Goal: Task Accomplishment & Management: Manage account settings

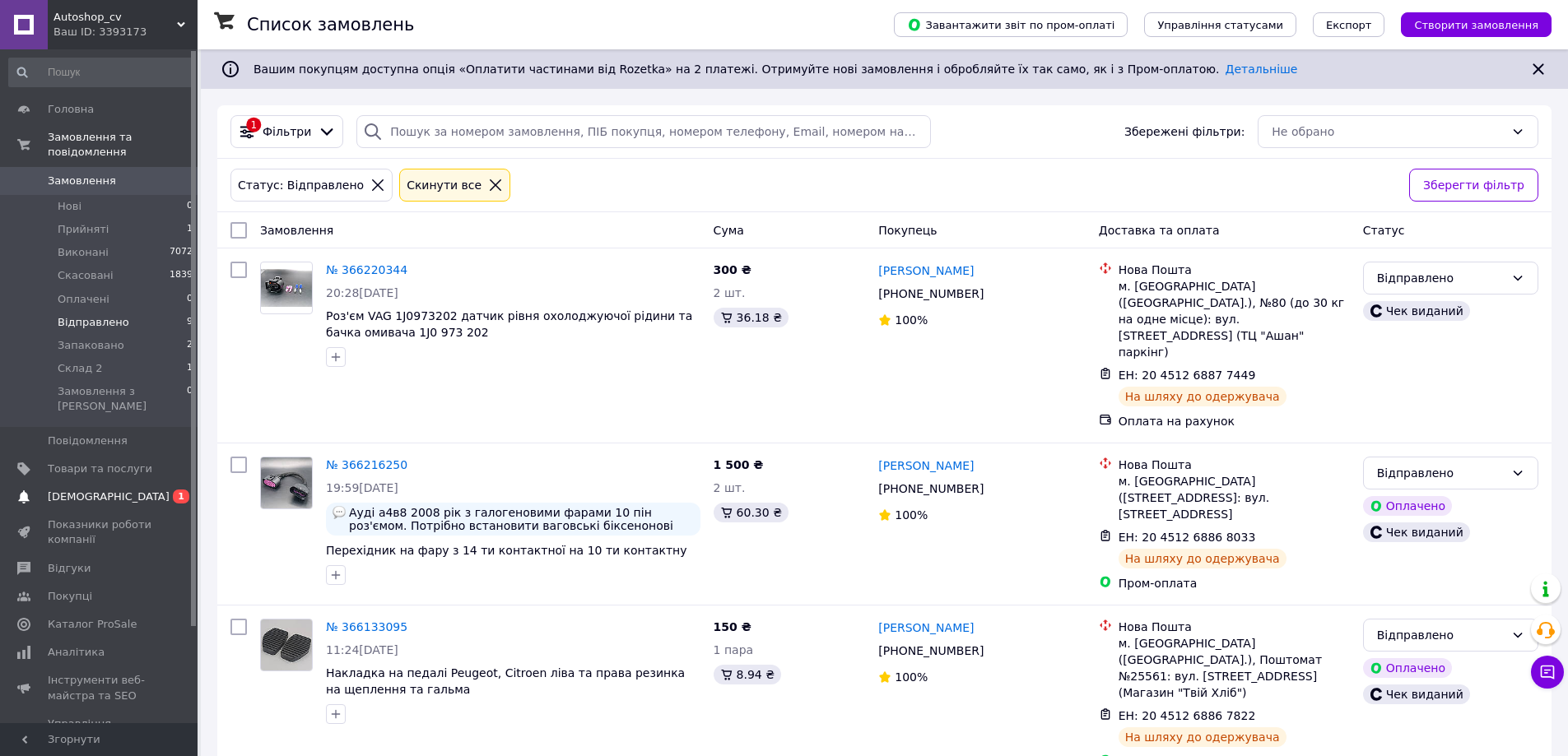
click at [100, 489] on span "[DEMOGRAPHIC_DATA]" at bounding box center [108, 497] width 122 height 15
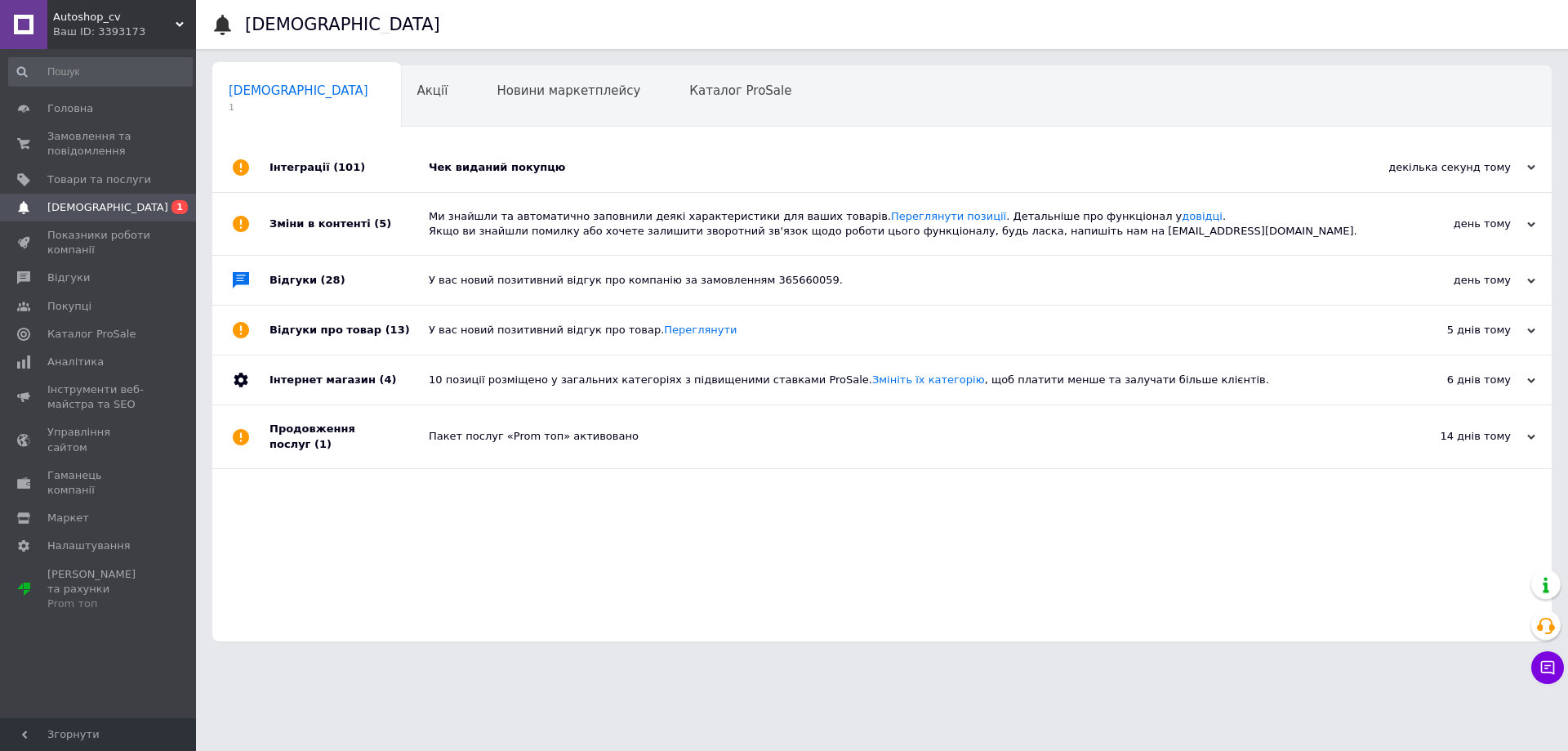
click at [685, 164] on div "Чек виданий покупцю" at bounding box center [900, 168] width 943 height 15
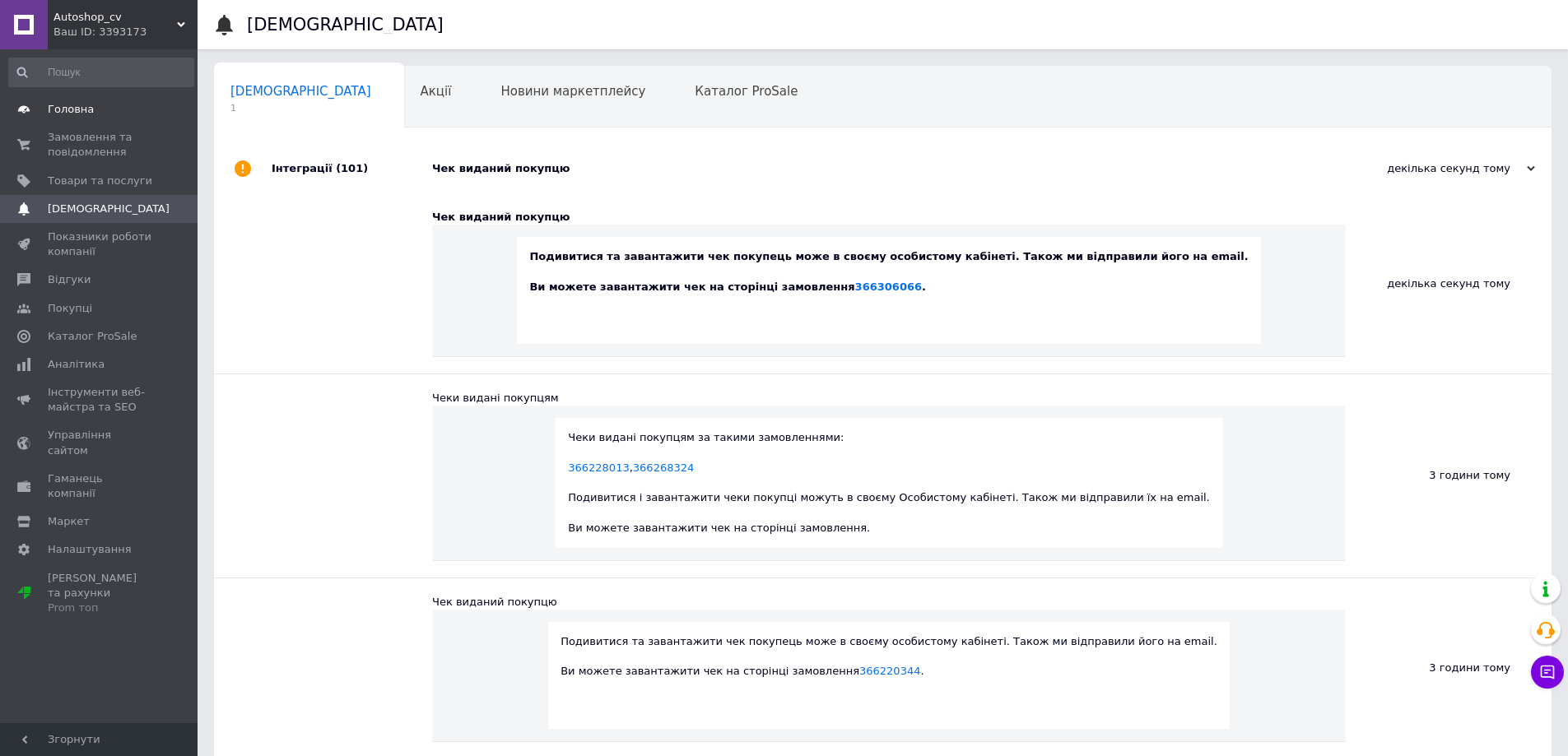
click at [58, 105] on span "Головна" at bounding box center [70, 109] width 46 height 15
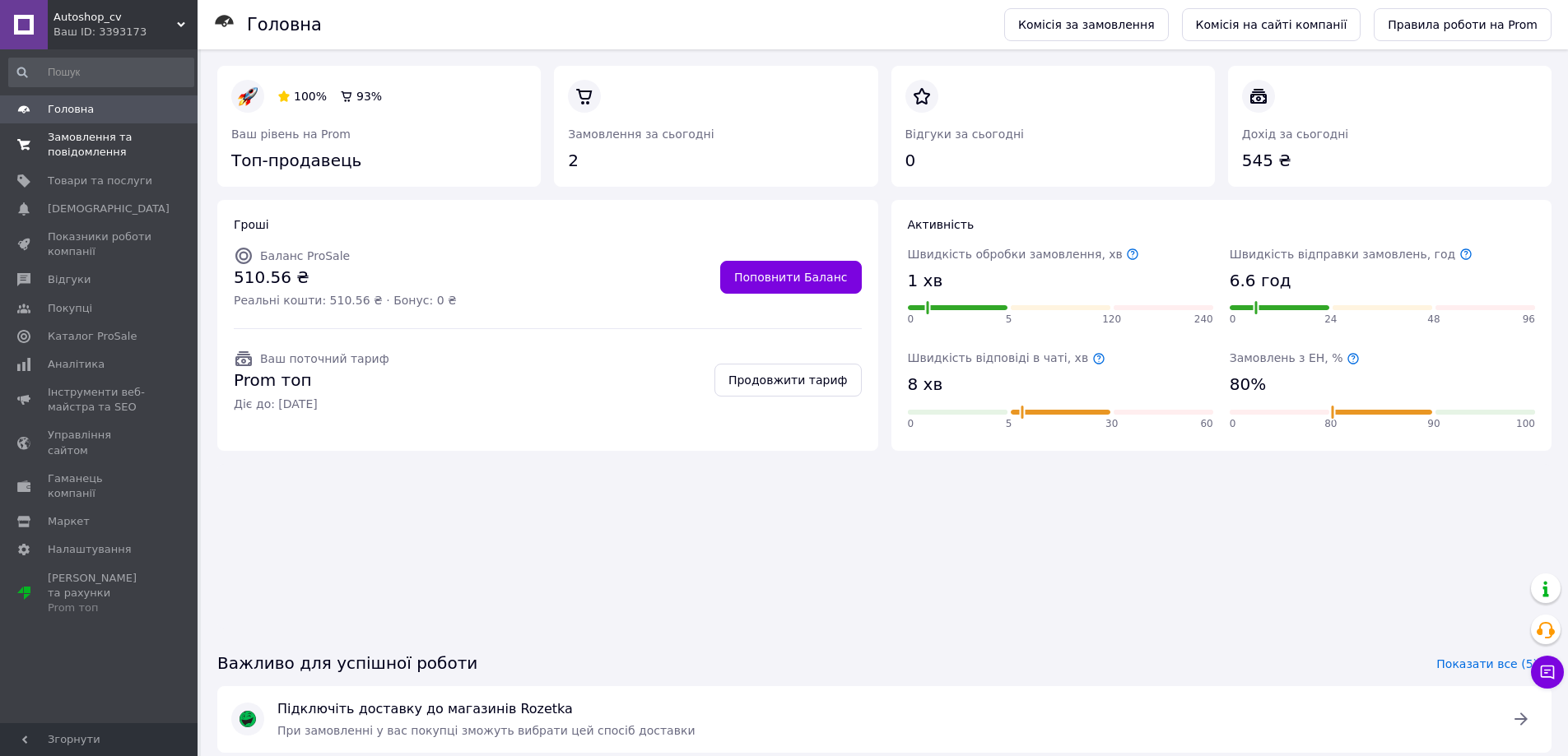
click at [90, 134] on span "Замовлення та повідомлення" at bounding box center [100, 144] width 104 height 30
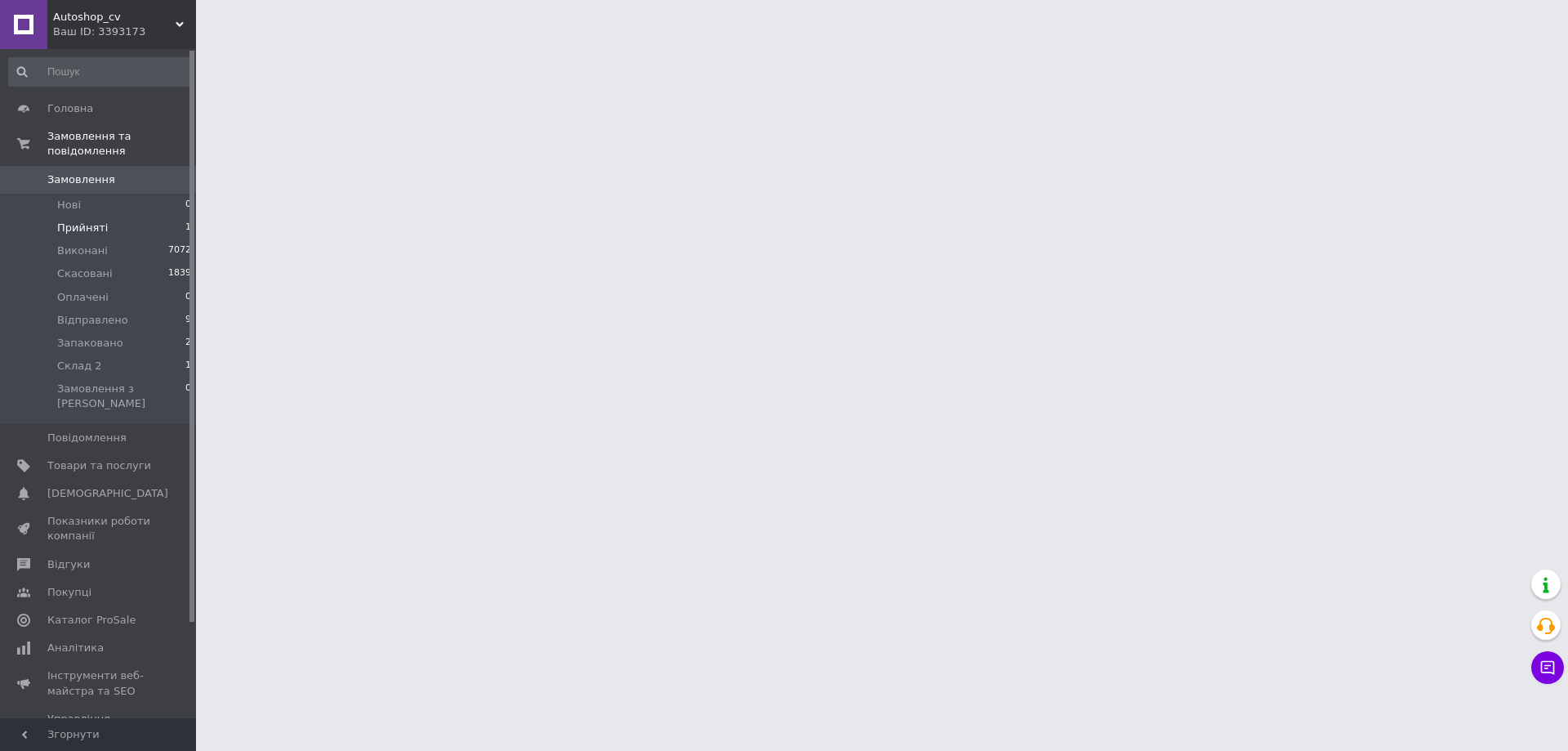
click at [77, 220] on span "Прийняті" at bounding box center [82, 228] width 51 height 15
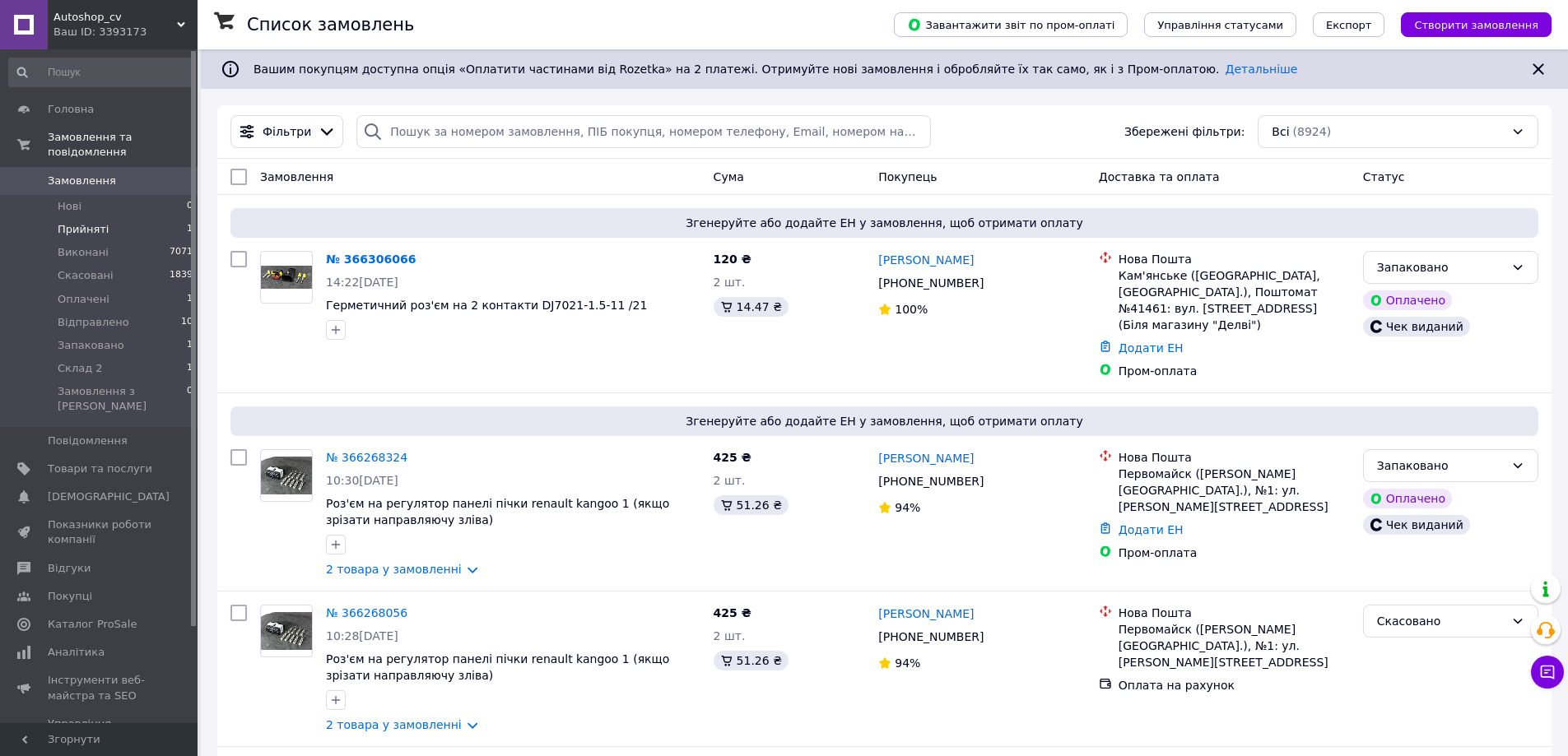
click at [73, 222] on span "Прийняті" at bounding box center [83, 229] width 51 height 15
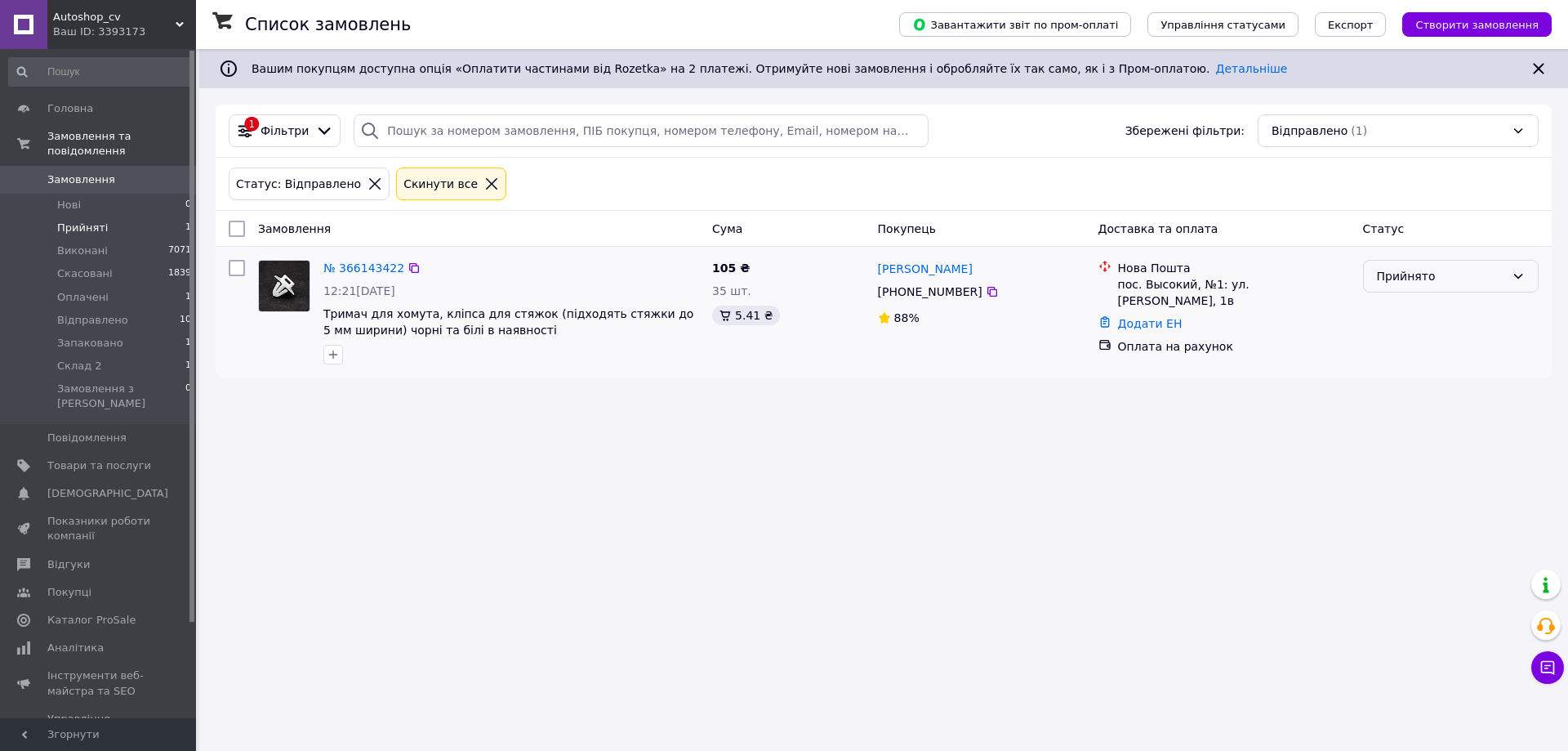
click at [1481, 274] on div "Прийнято" at bounding box center [1441, 276] width 129 height 18
click at [1449, 342] on li "Скасовано" at bounding box center [1451, 342] width 174 height 30
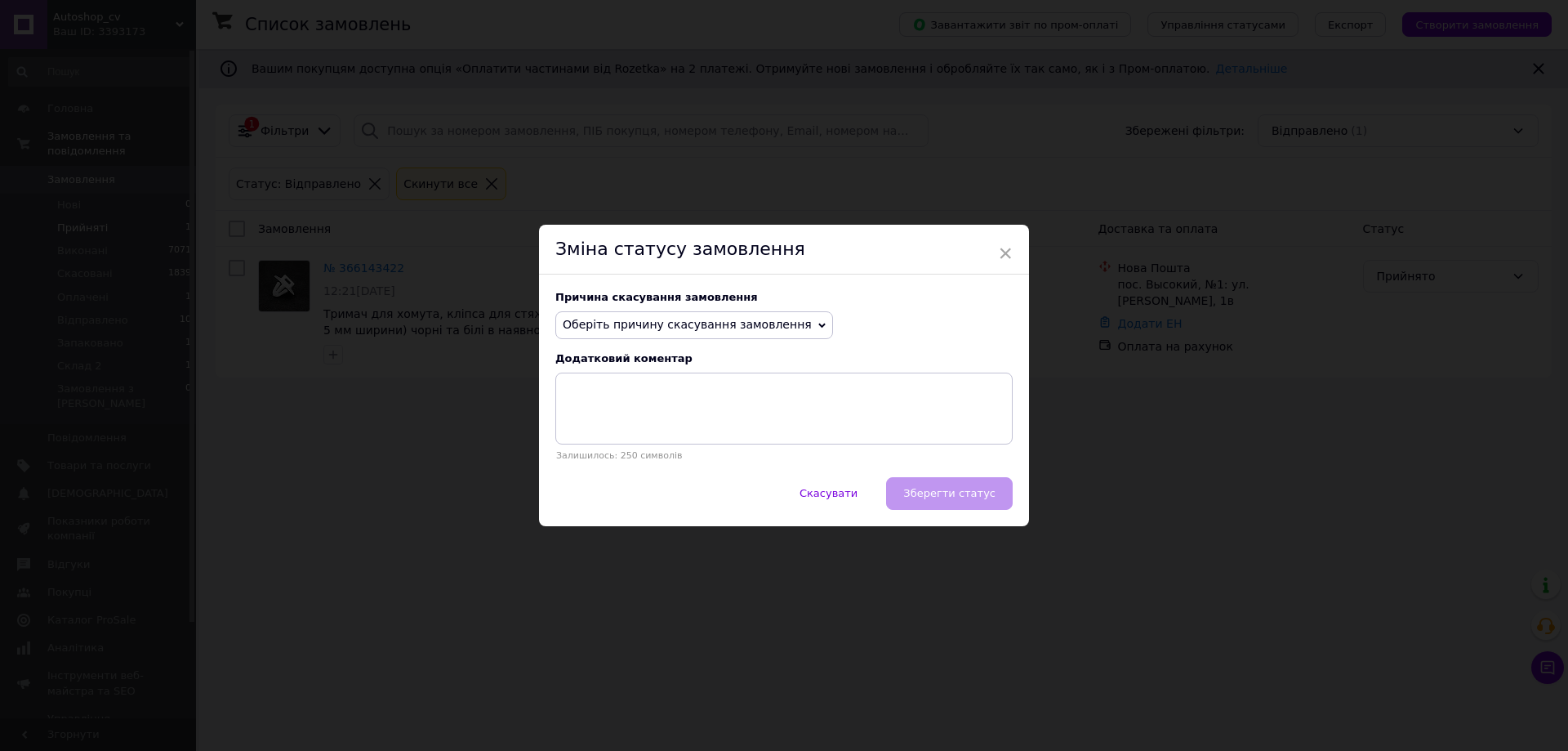
click at [743, 318] on span "Оберіть причину скасування замовлення" at bounding box center [687, 324] width 249 height 13
click at [696, 407] on li "Оплата не надійшла" at bounding box center [694, 403] width 276 height 23
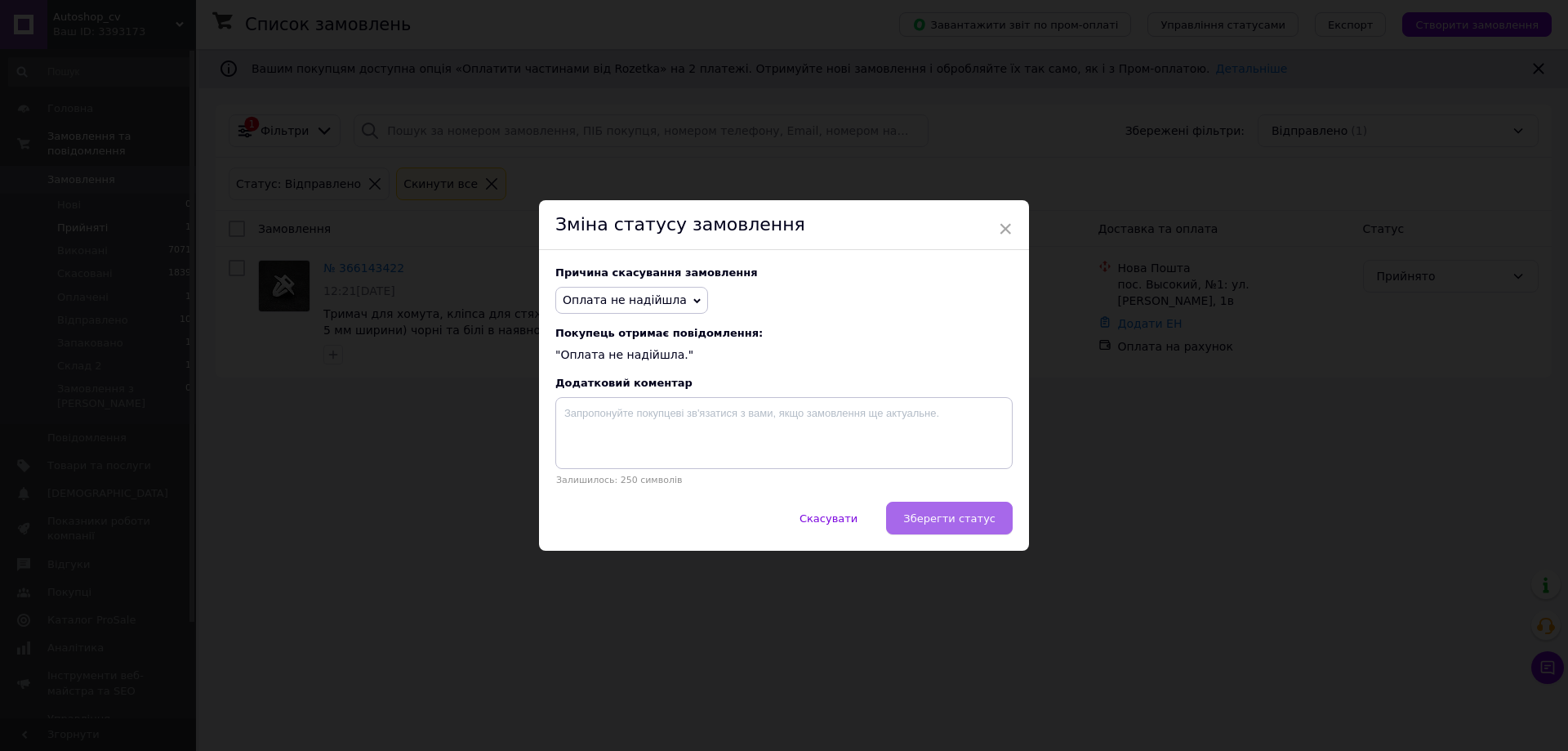
click at [989, 528] on button "Зберегти статус" at bounding box center [949, 518] width 127 height 32
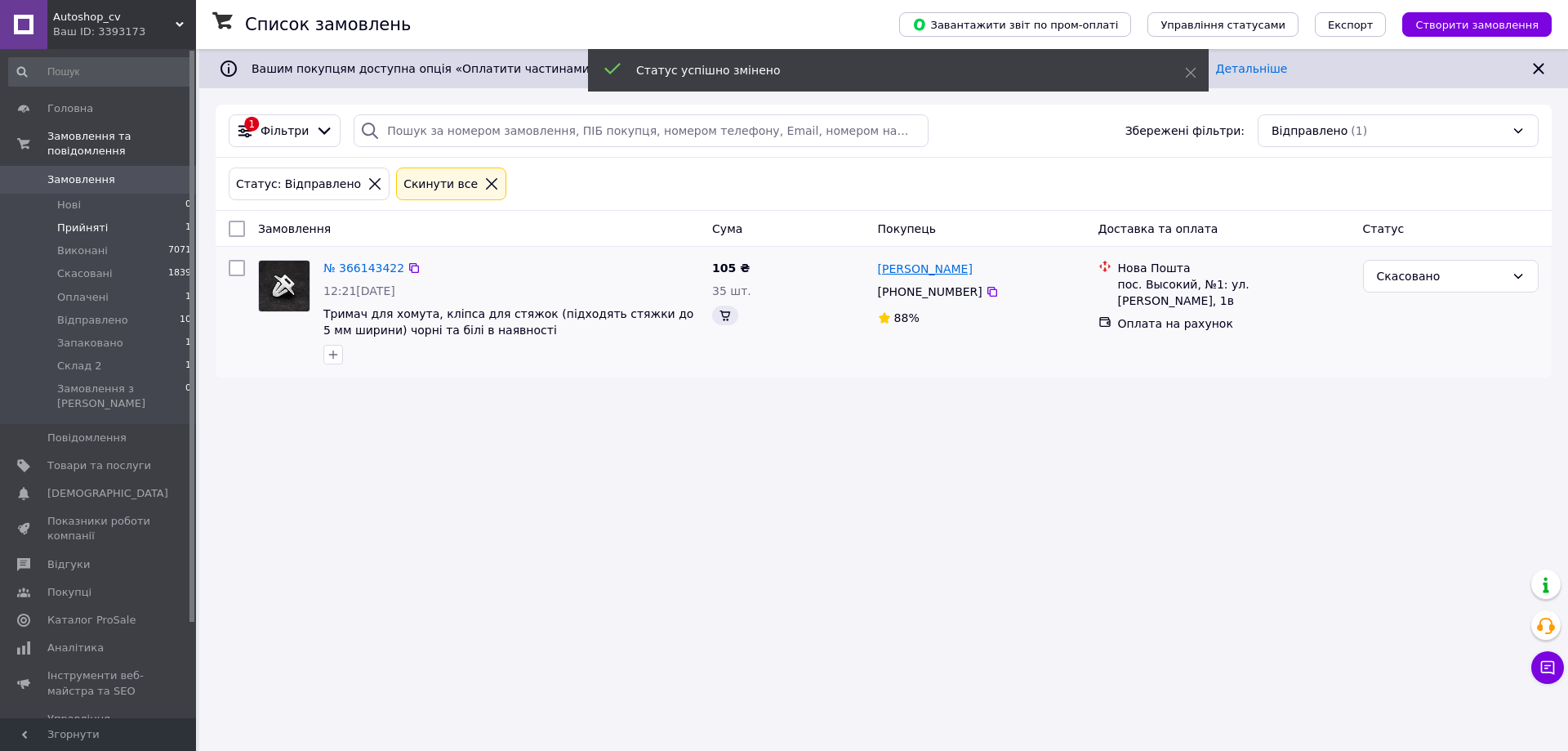
click at [925, 271] on link "[PERSON_NAME]" at bounding box center [926, 269] width 94 height 17
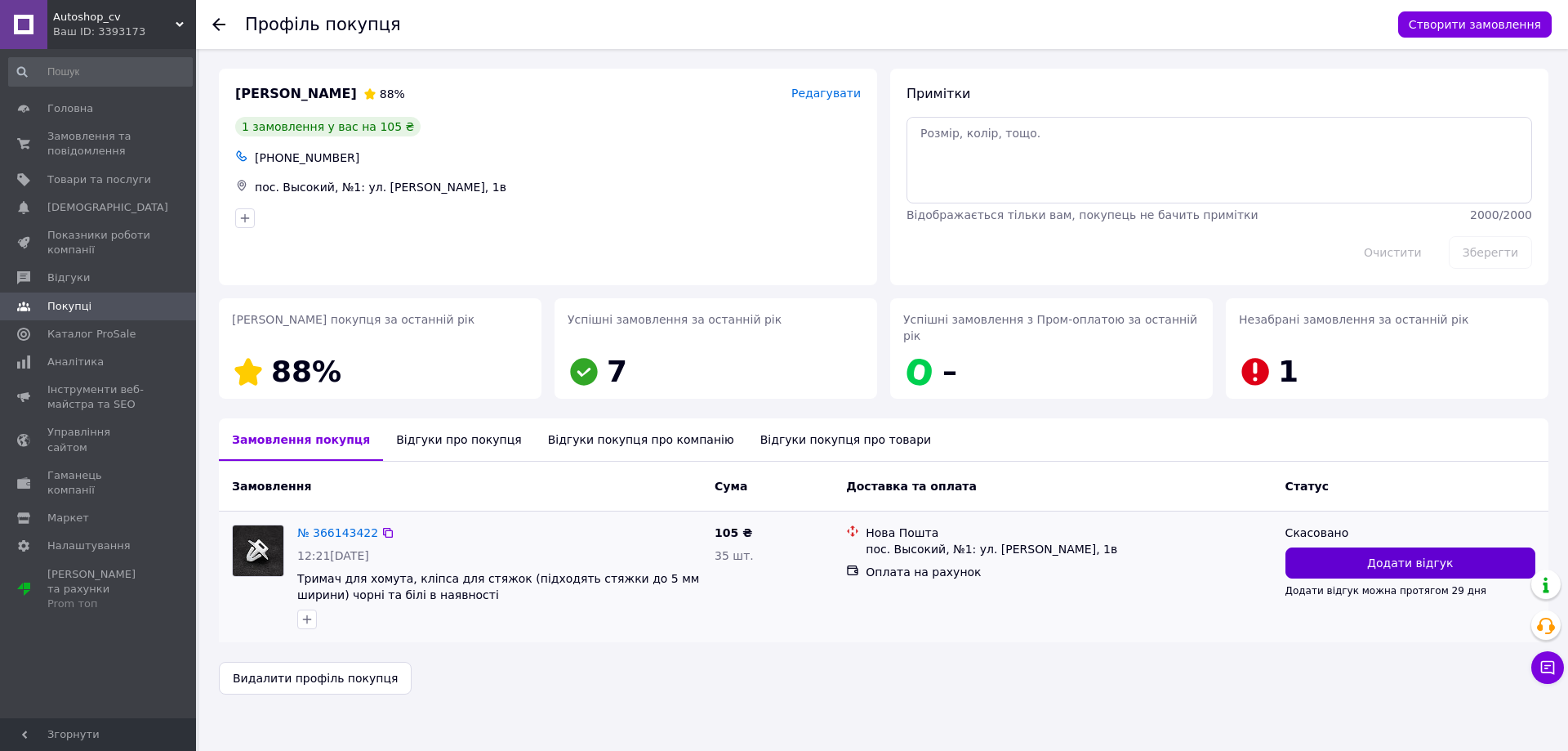
click at [1416, 555] on span "Додати відгук" at bounding box center [1410, 563] width 86 height 17
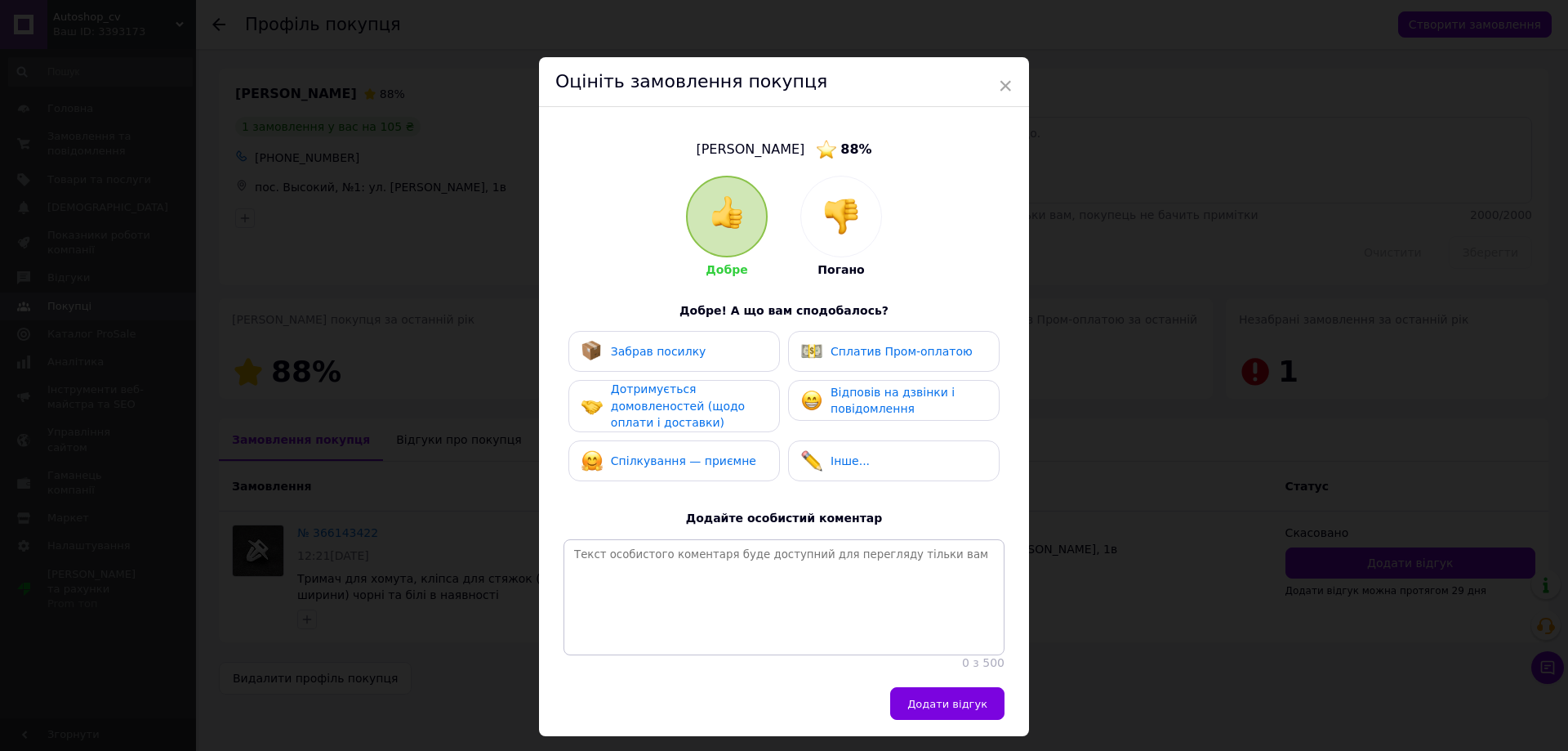
click at [841, 225] on img at bounding box center [840, 216] width 36 height 36
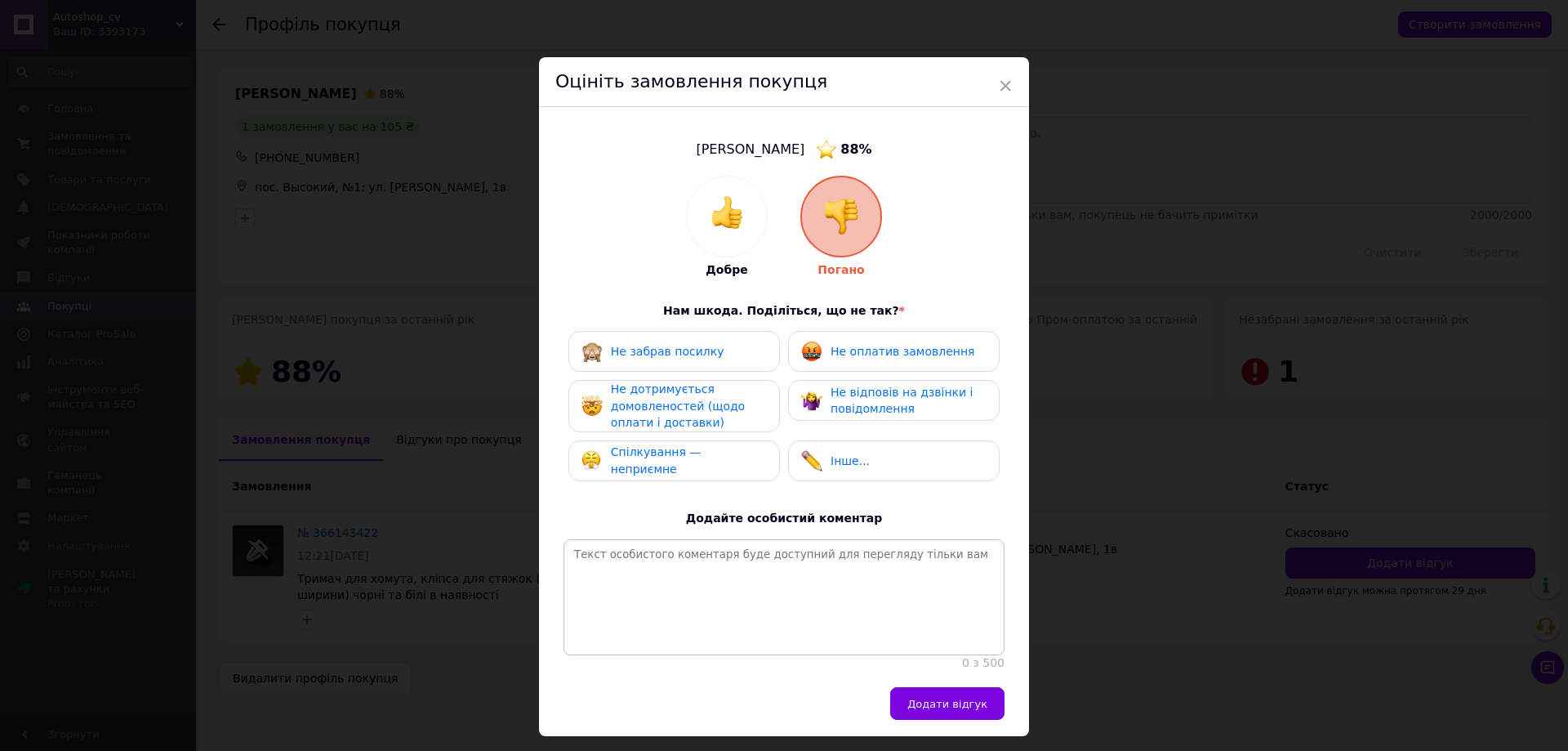
click at [703, 394] on div "Не дотримується домовленостей (щодо оплати і доставки)" at bounding box center [689, 406] width 156 height 51
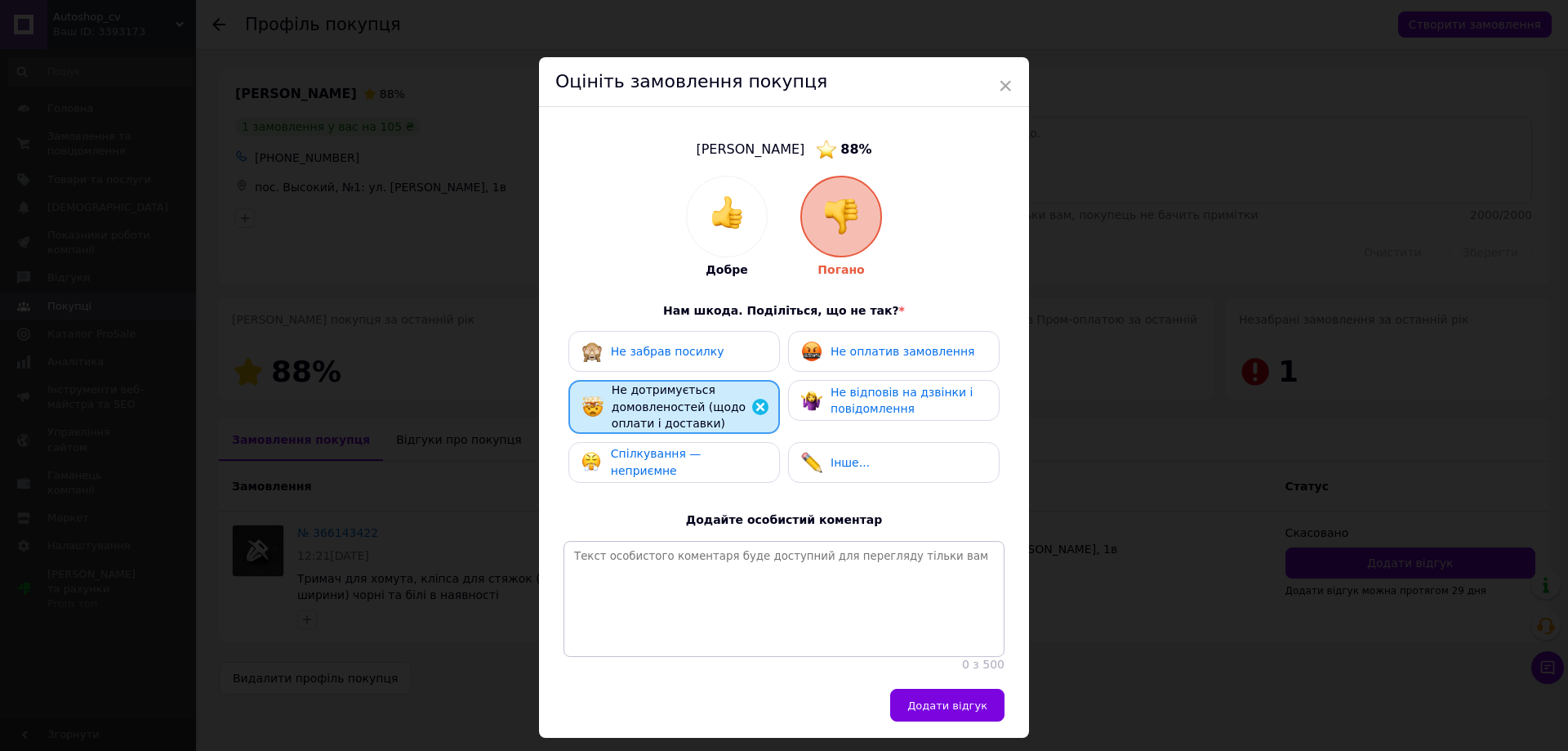
click at [872, 407] on span "Не відповів на дзвінки і повідомлення" at bounding box center [902, 400] width 143 height 31
click at [970, 721] on button "Додати відгук" at bounding box center [948, 705] width 115 height 32
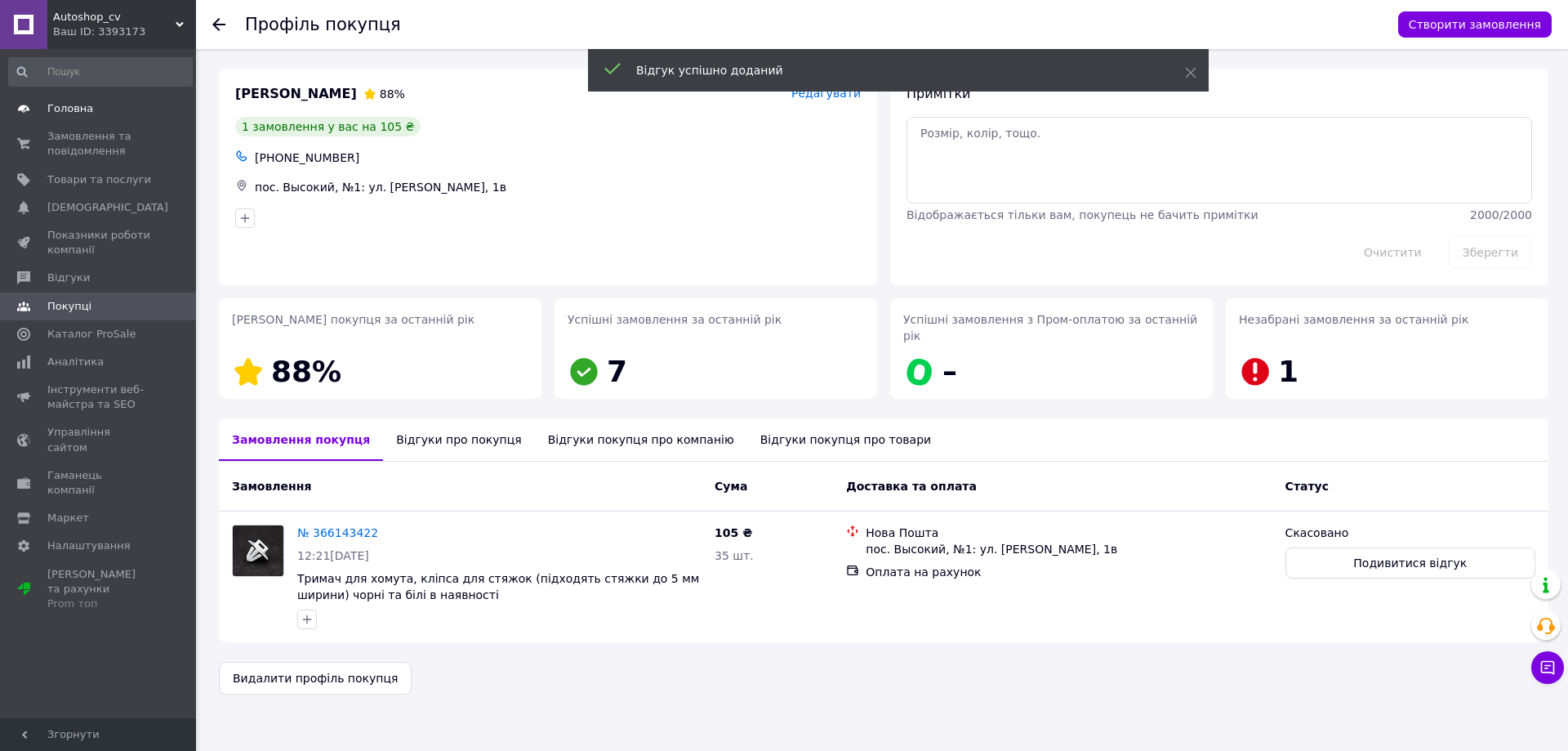
click at [56, 107] on span "Головна" at bounding box center [69, 108] width 45 height 15
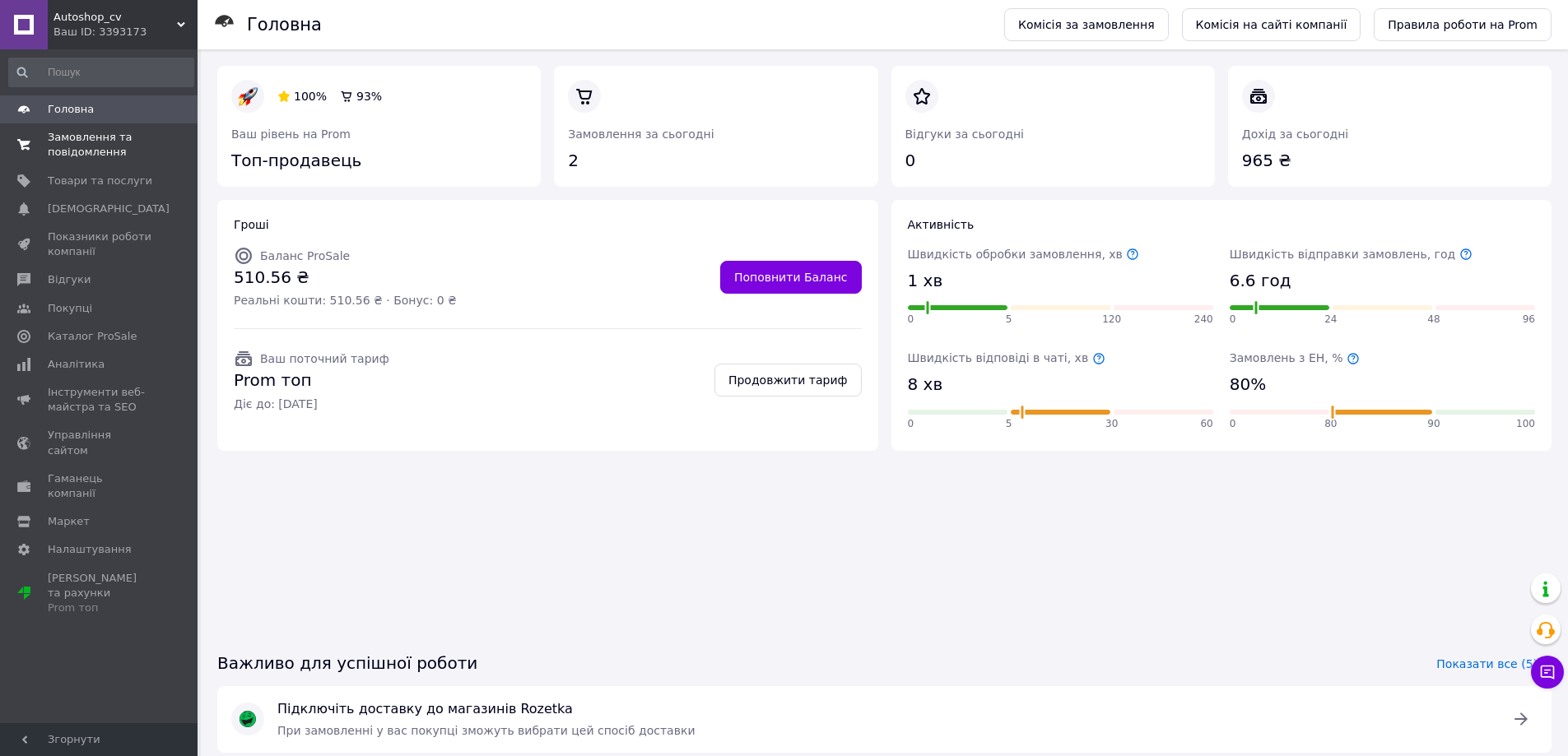
click at [88, 140] on span "Замовлення та повідомлення" at bounding box center [100, 144] width 104 height 30
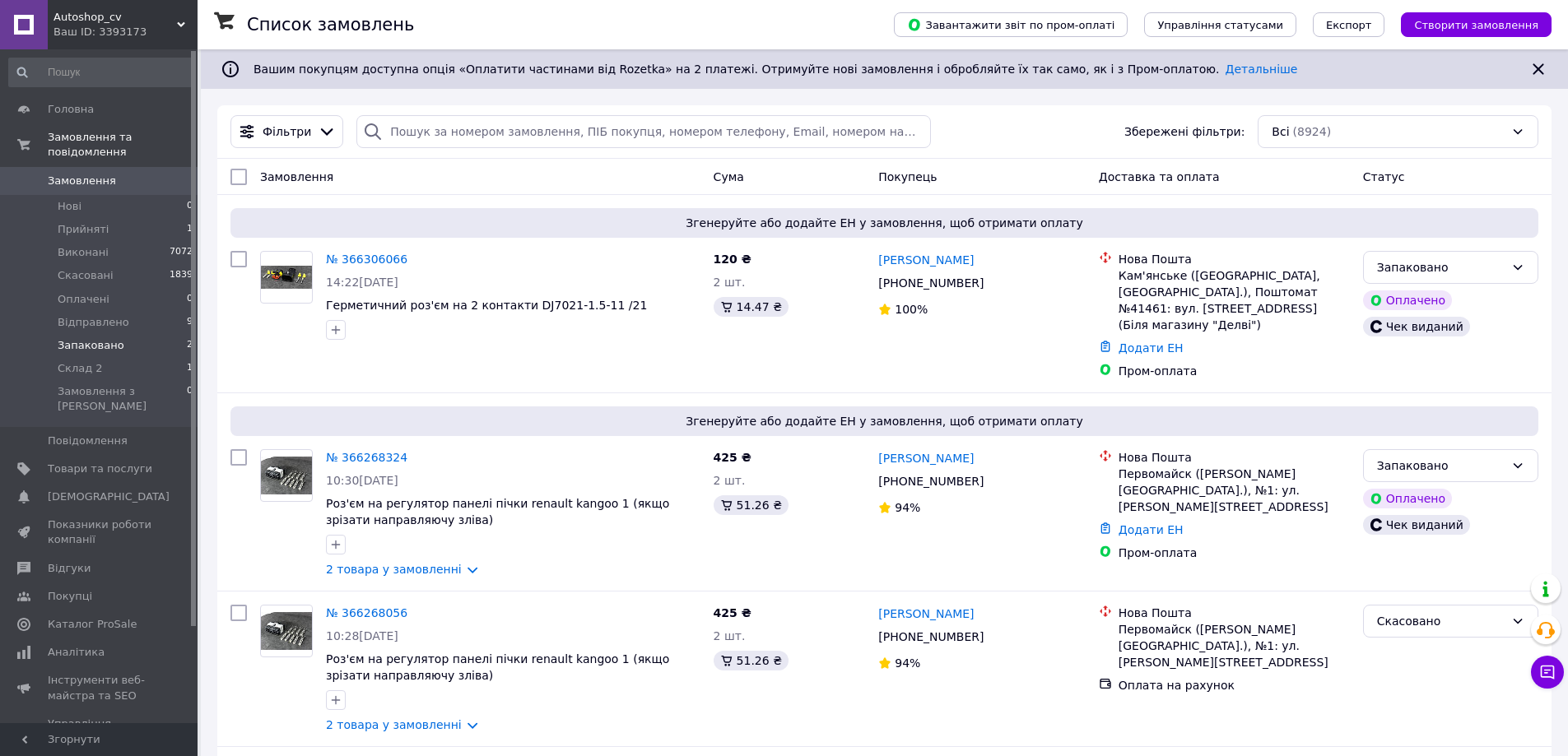
click at [78, 338] on span "Запаковано" at bounding box center [90, 346] width 66 height 15
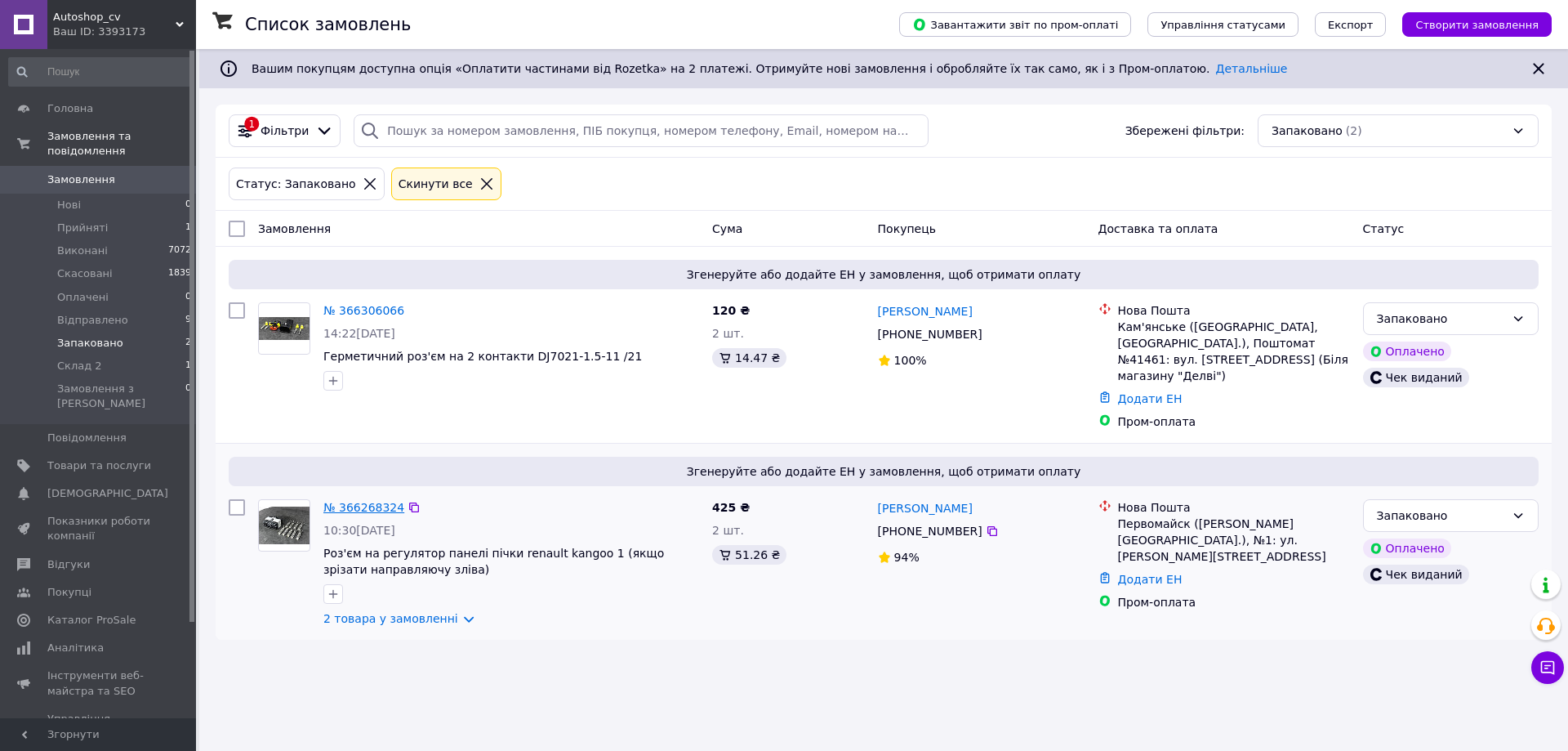
click at [366, 501] on link "№ 366268324" at bounding box center [363, 507] width 81 height 13
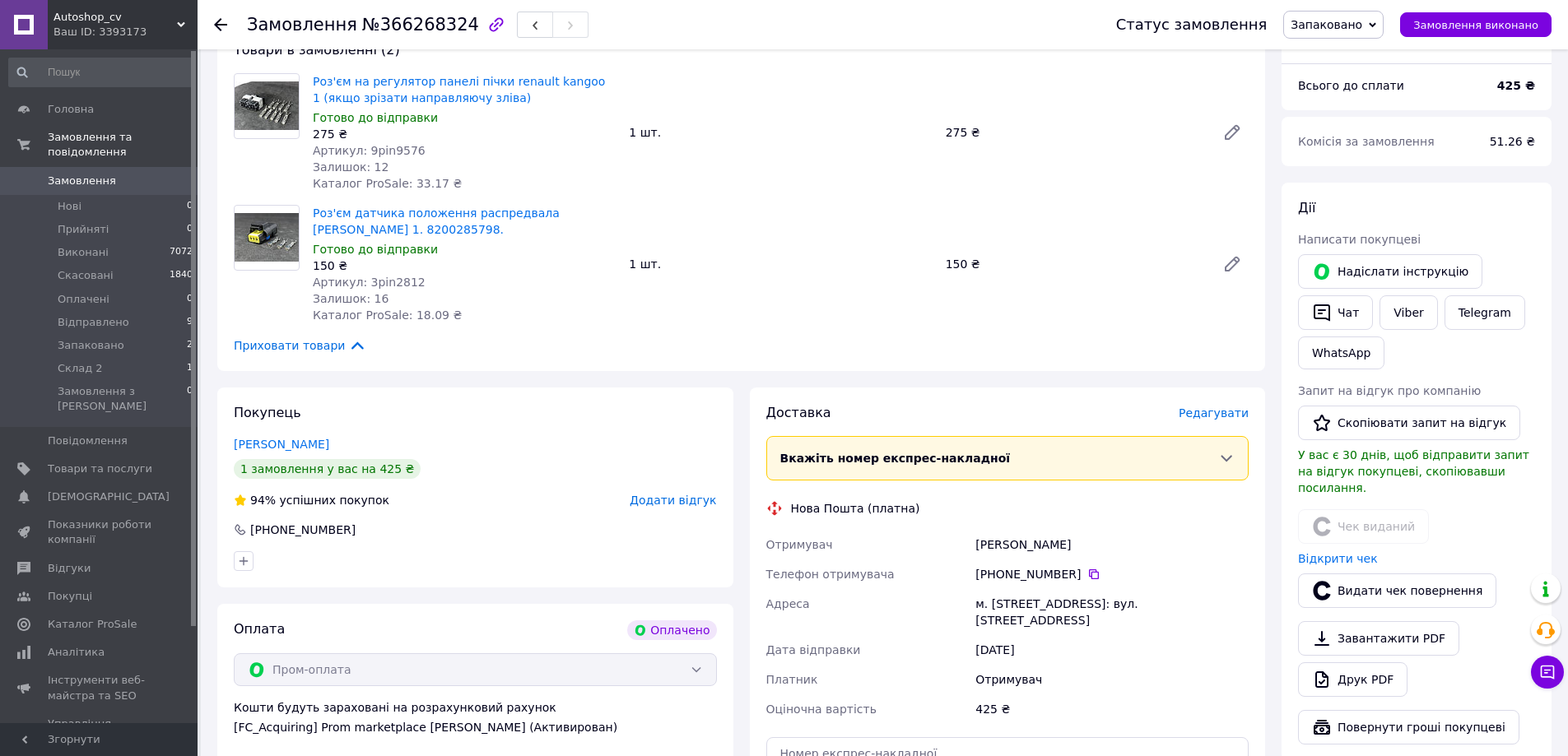
scroll to position [329, 0]
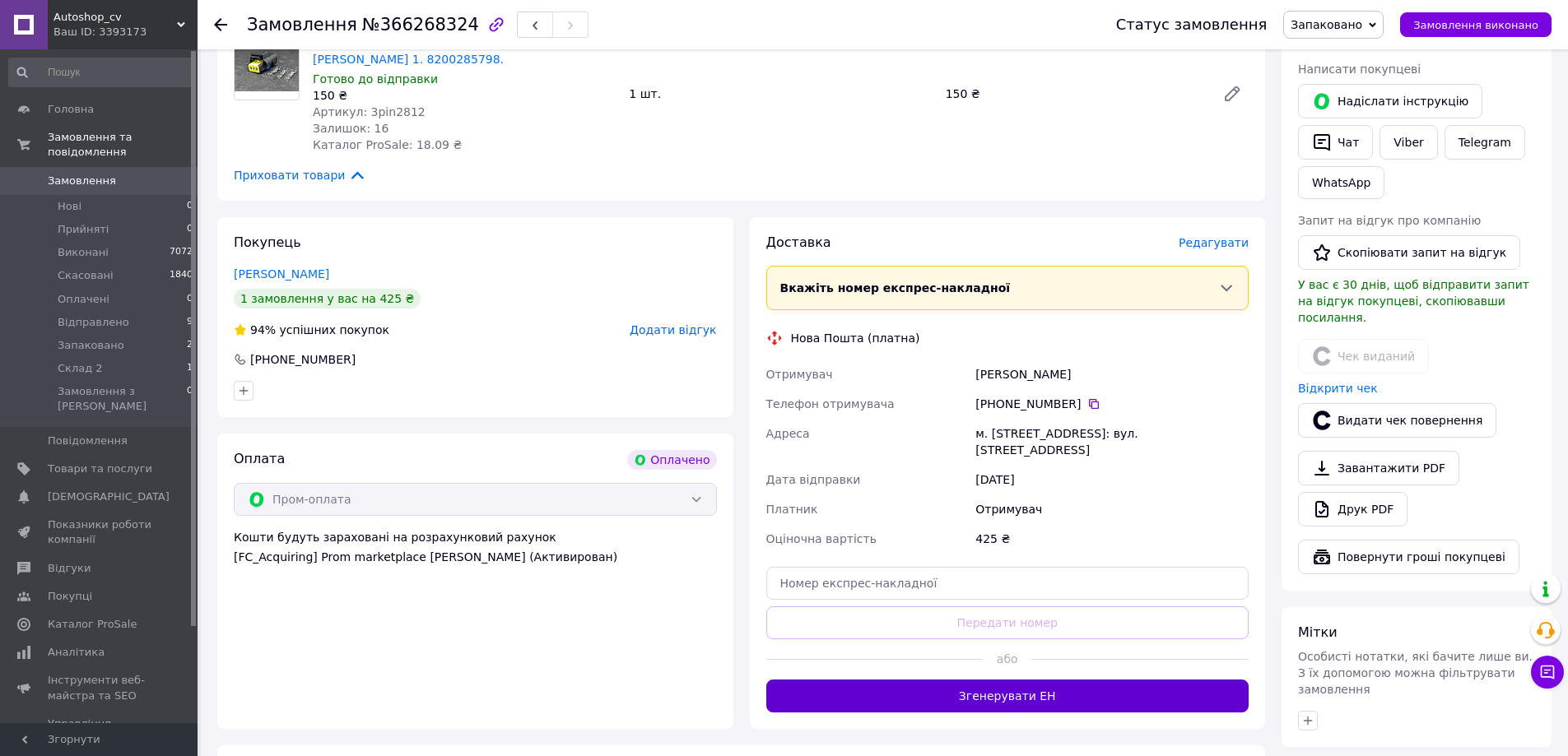
click at [1005, 706] on button "Згенерувати ЕН" at bounding box center [1007, 695] width 483 height 33
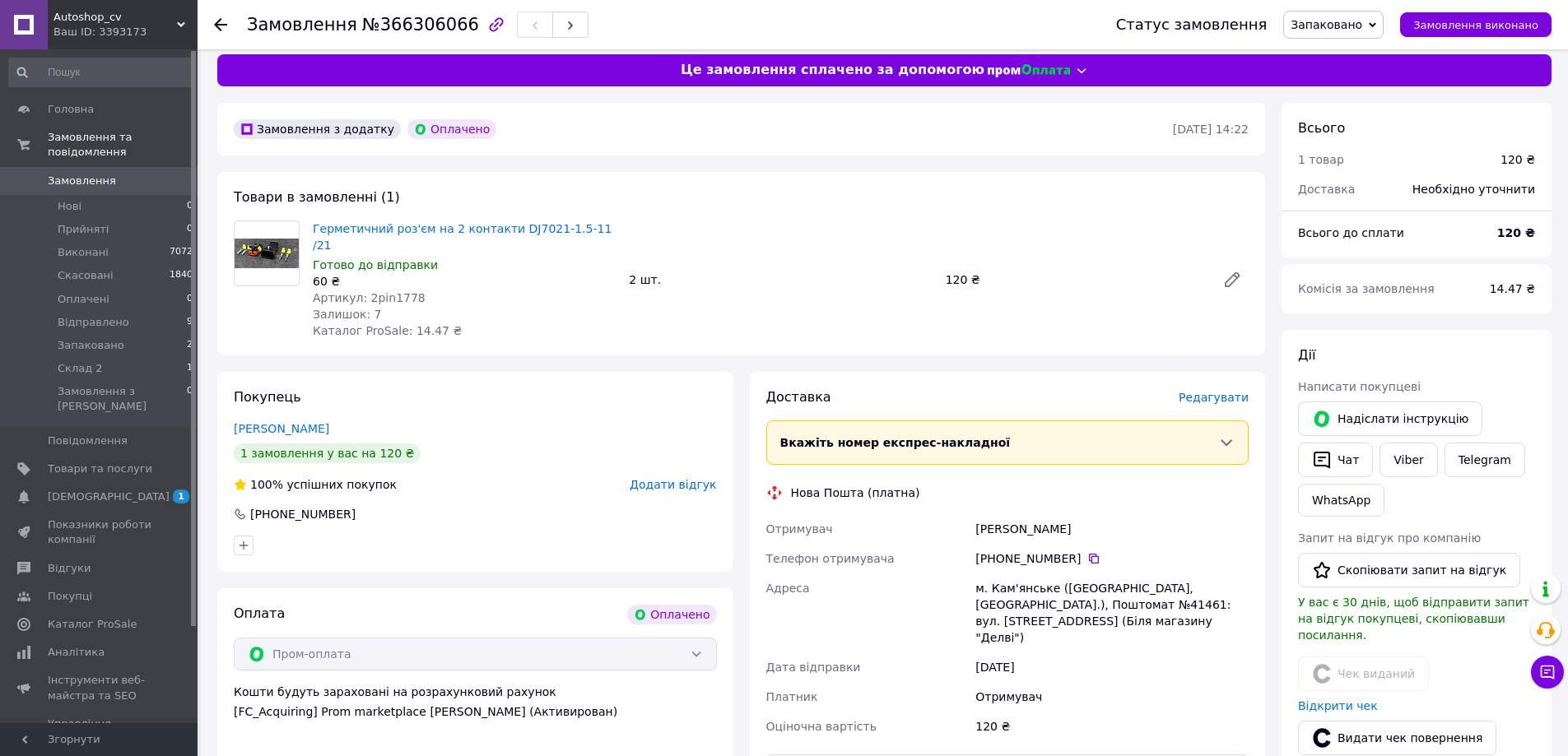
scroll to position [423, 0]
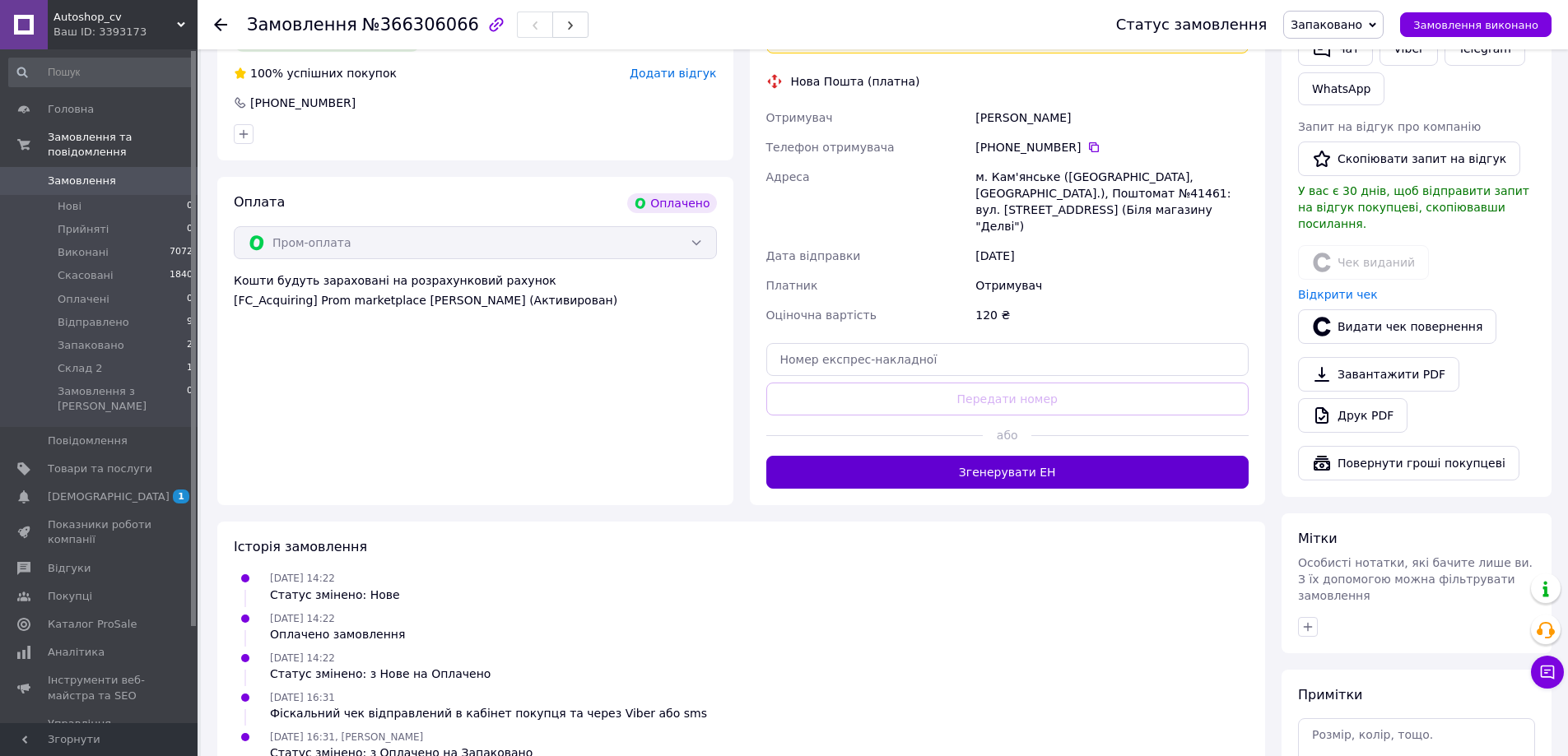
click at [1081, 456] on button "Згенерувати ЕН" at bounding box center [1007, 472] width 483 height 33
